Goal: Navigation & Orientation: Go to known website

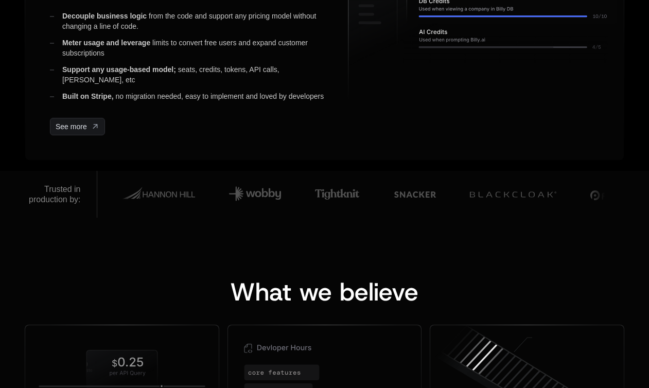
scroll to position [589, 0]
